Goal: Navigation & Orientation: Find specific page/section

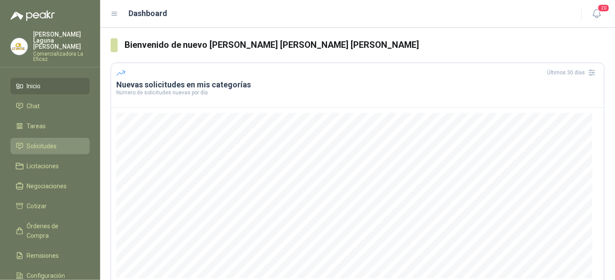
click at [46, 142] on span "Solicitudes" at bounding box center [42, 146] width 30 height 10
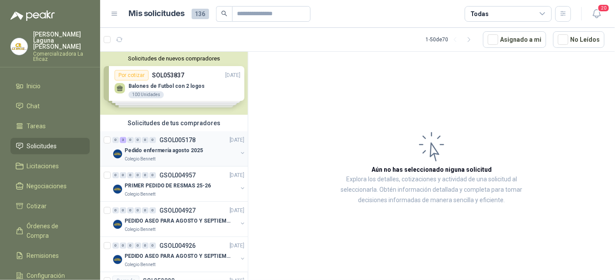
click at [173, 150] on p "Pedido enfermería agosto 2025" at bounding box center [164, 151] width 78 height 8
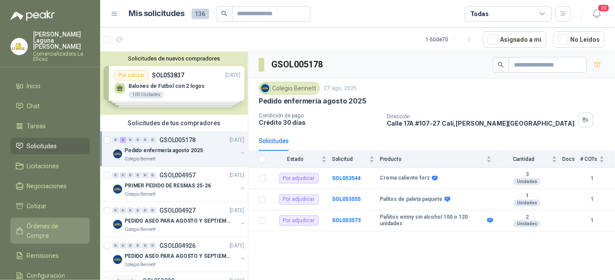
click at [67, 222] on span "Órdenes de Compra" at bounding box center [54, 231] width 54 height 19
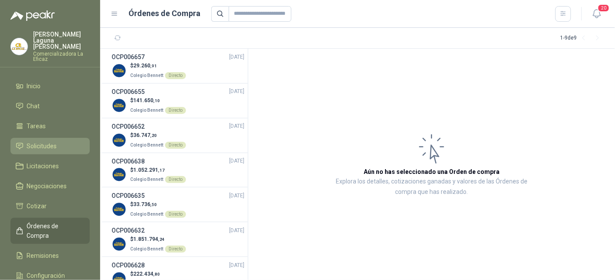
click at [41, 141] on span "Solicitudes" at bounding box center [42, 146] width 30 height 10
